Goal: Information Seeking & Learning: Learn about a topic

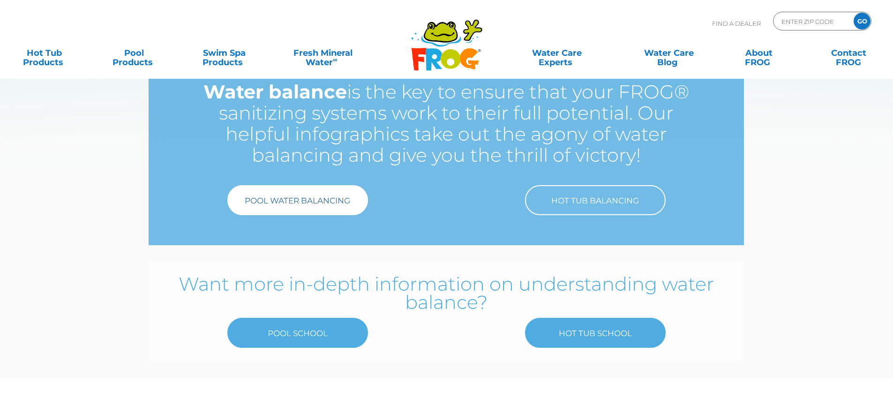
scroll to position [47, 0]
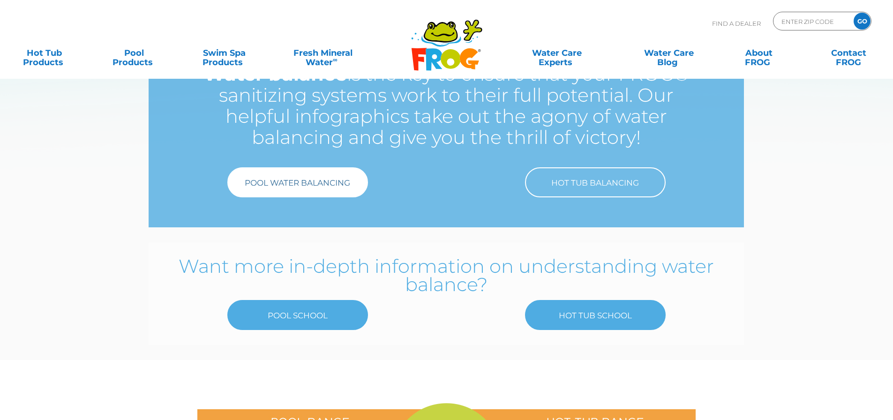
click at [298, 191] on link "Pool Water Balancing" at bounding box center [297, 182] width 141 height 30
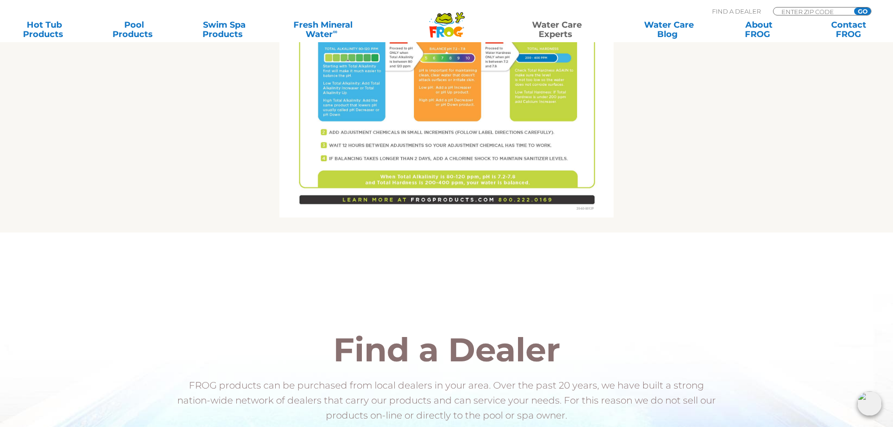
scroll to position [703, 0]
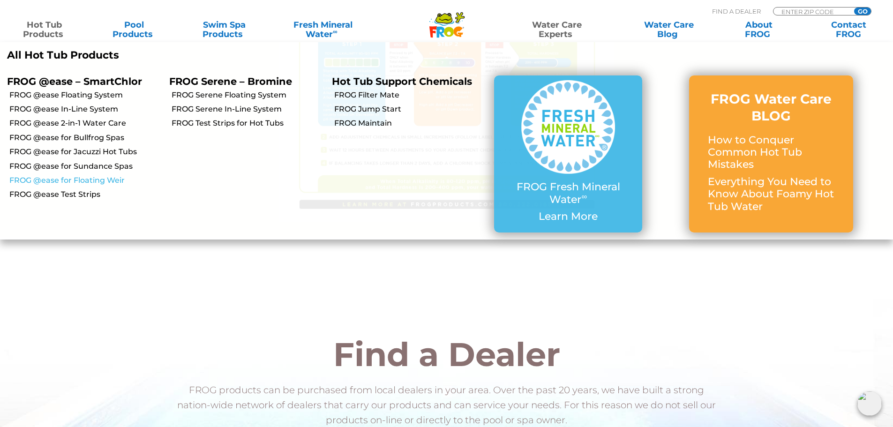
click at [60, 177] on link "FROG @ease for Floating Weir" at bounding box center [85, 180] width 153 height 10
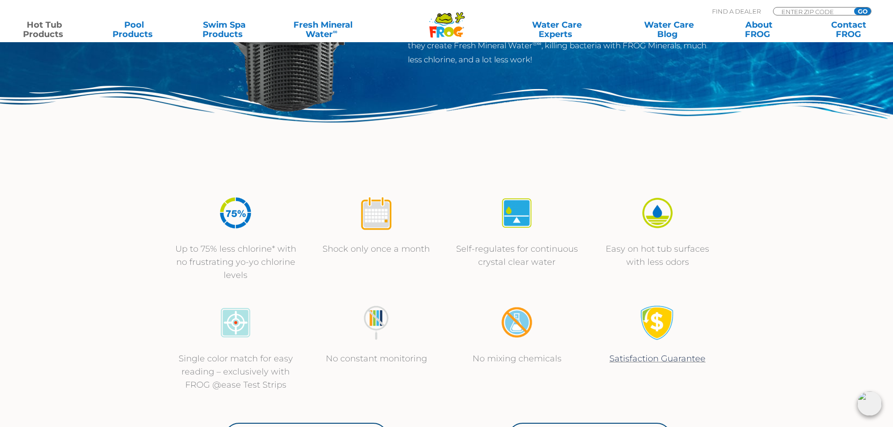
scroll to position [94, 0]
